Goal: Task Accomplishment & Management: Manage account settings

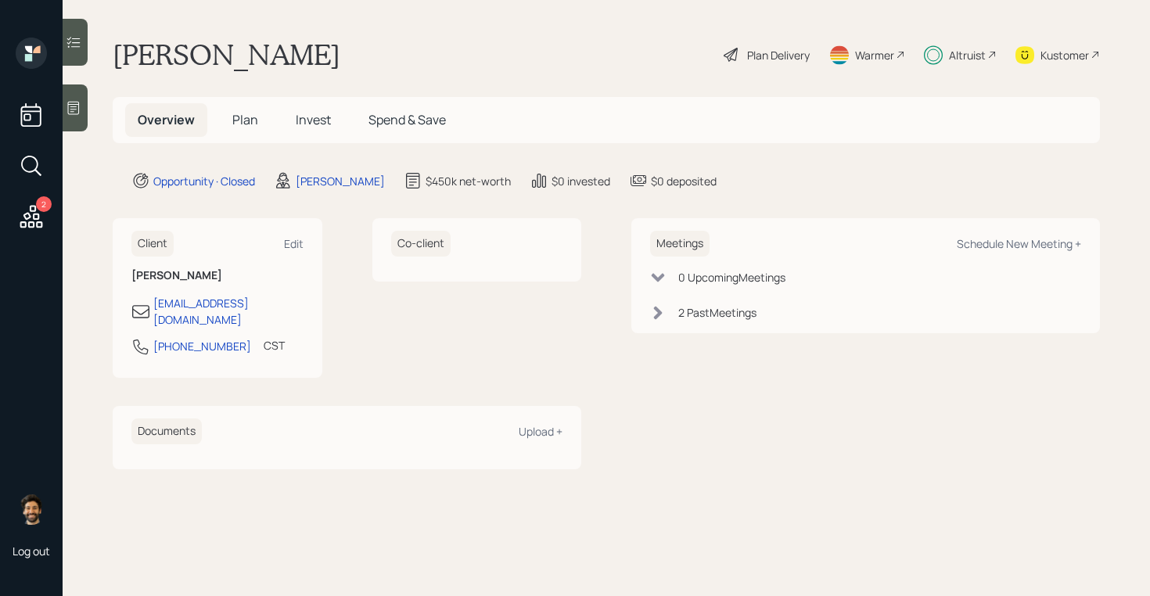
click at [321, 124] on span "Invest" at bounding box center [313, 119] width 35 height 17
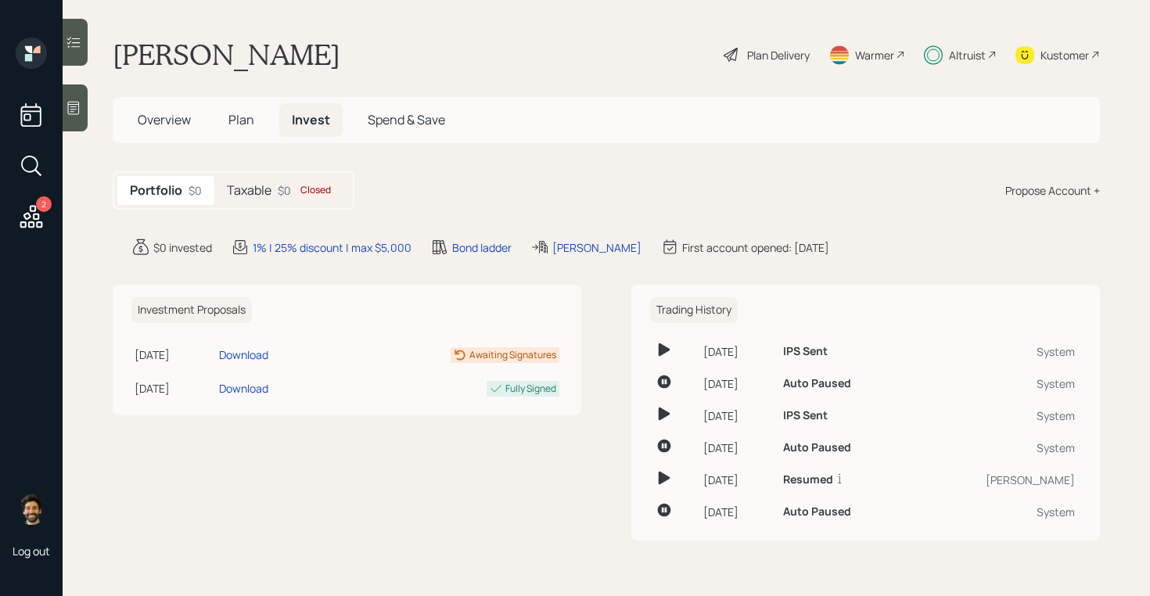
click at [299, 196] on div "Closed" at bounding box center [315, 190] width 43 height 16
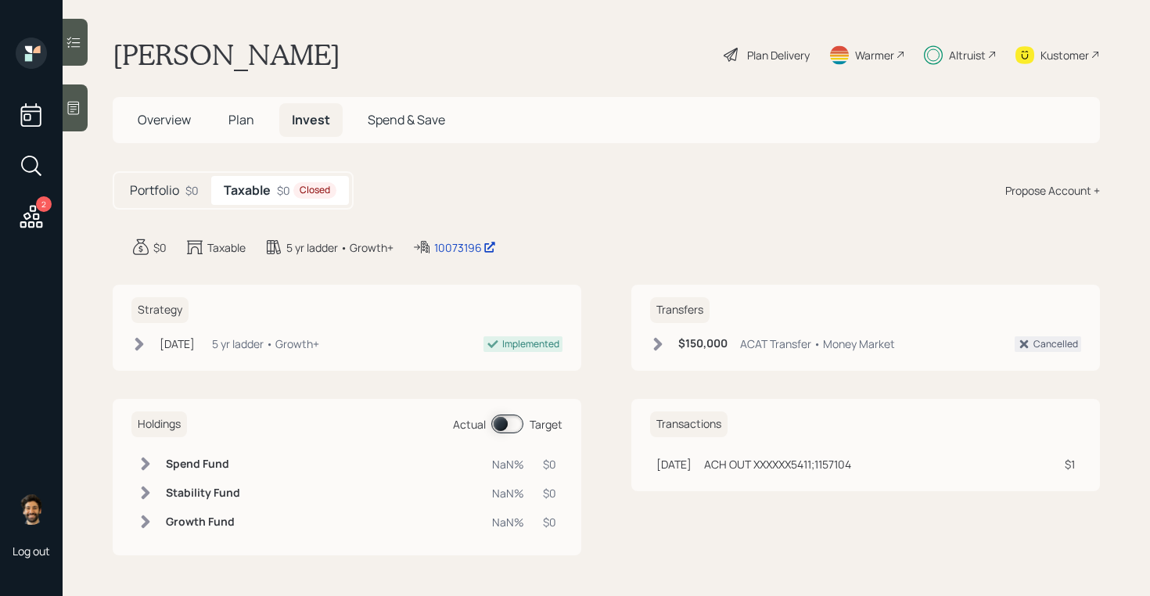
click at [68, 43] on icon at bounding box center [73, 42] width 13 height 11
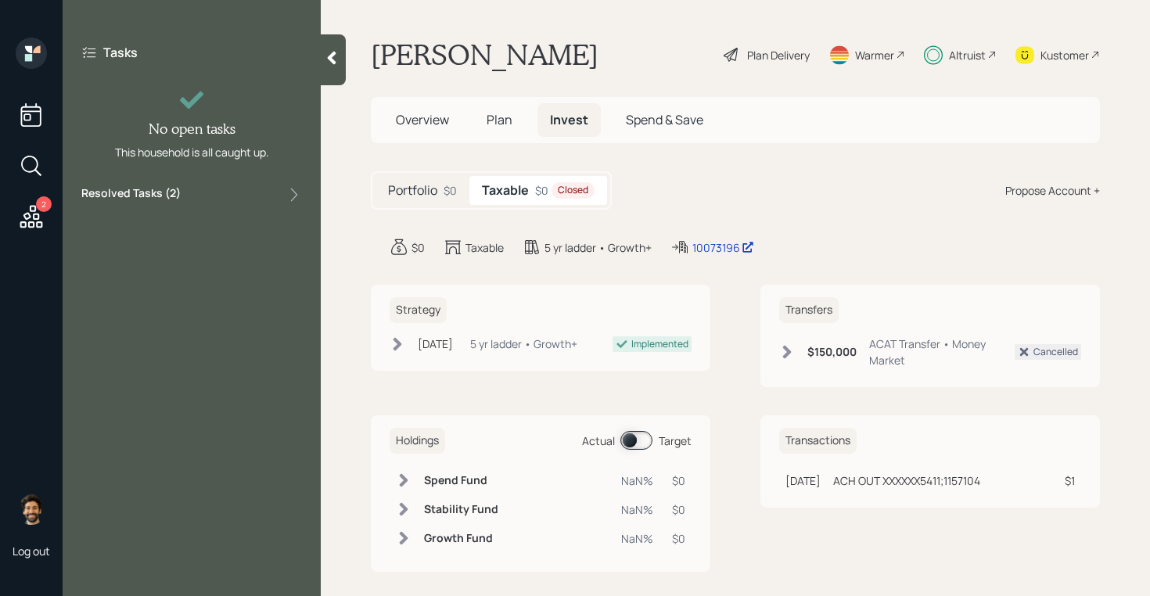
click at [257, 190] on div "Resolved Tasks ( 2 )" at bounding box center [191, 194] width 221 height 19
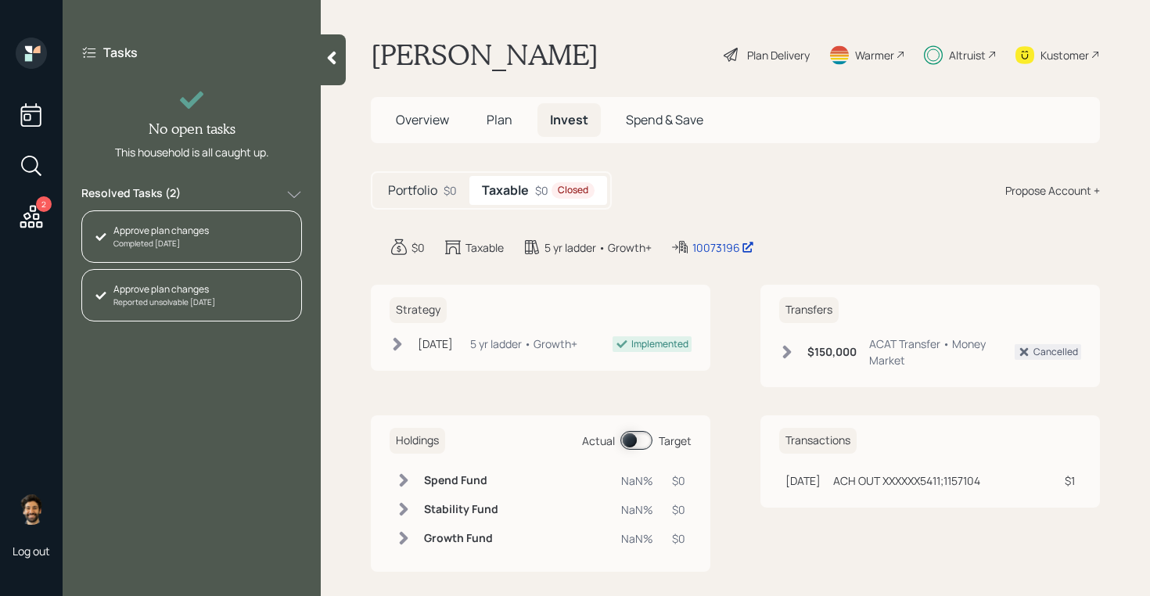
click at [22, 214] on icon at bounding box center [31, 217] width 28 height 28
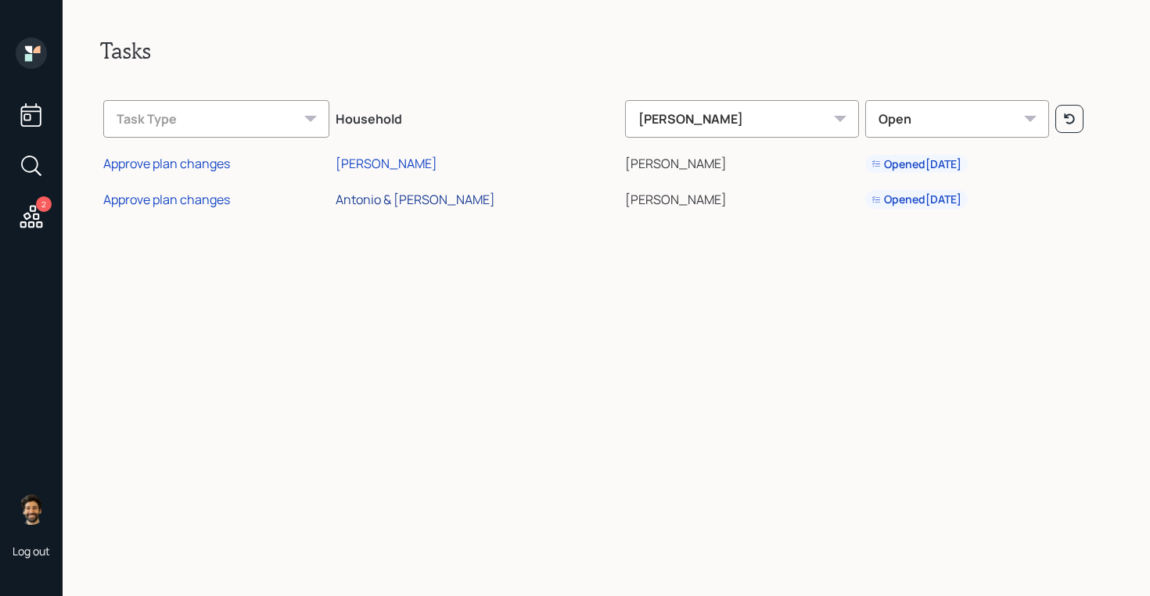
click at [417, 200] on div "Antonio & [PERSON_NAME]" at bounding box center [416, 199] width 160 height 17
